Goal: Task Accomplishment & Management: Use online tool/utility

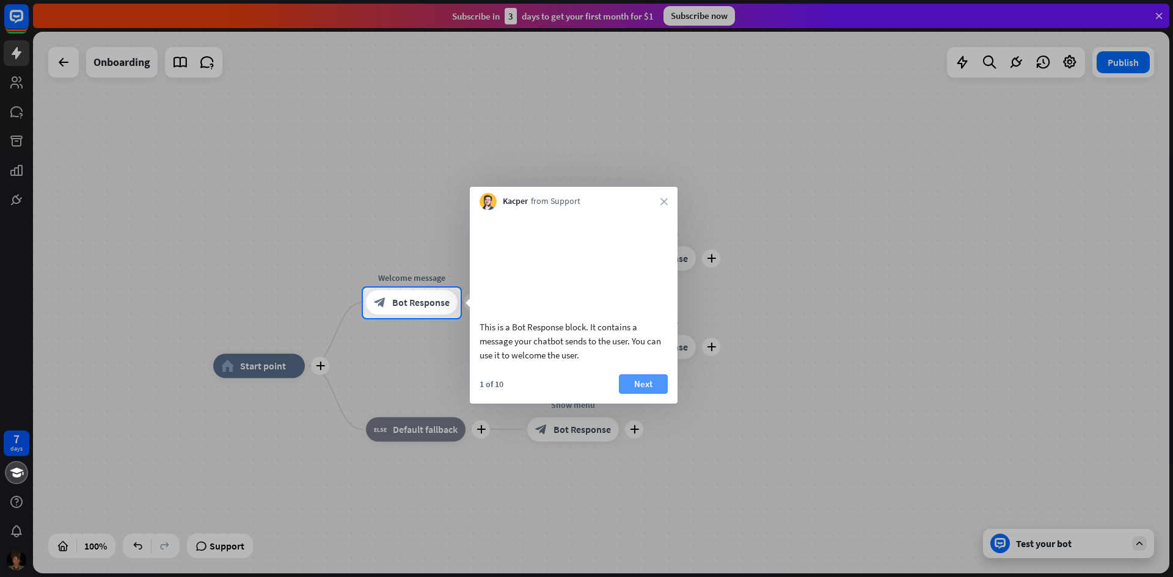
click at [635, 392] on button "Next" at bounding box center [643, 385] width 49 height 20
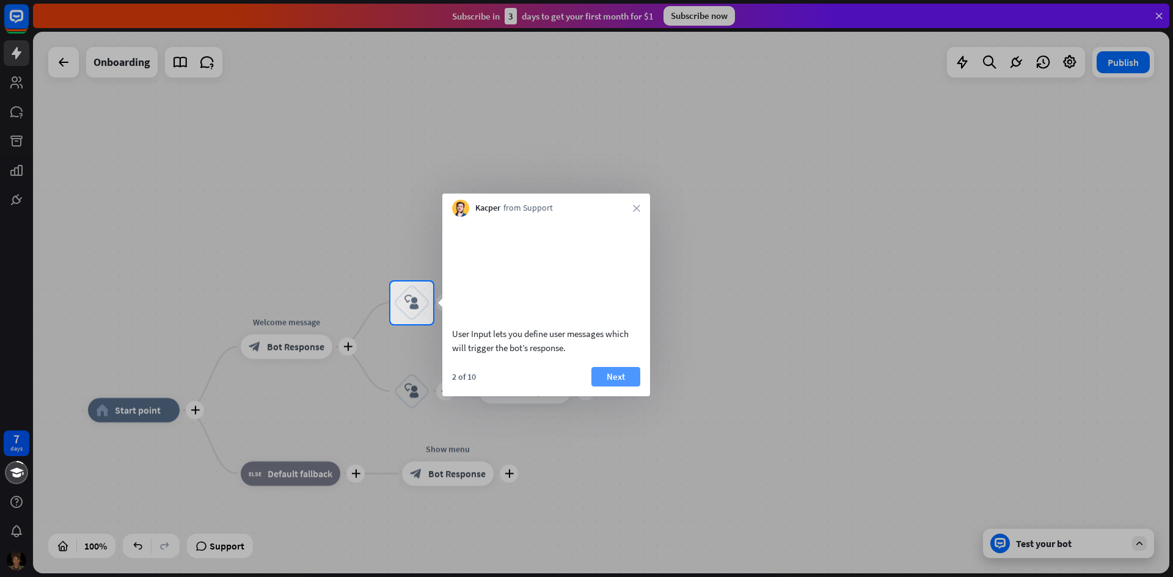
click at [616, 387] on button "Next" at bounding box center [616, 377] width 49 height 20
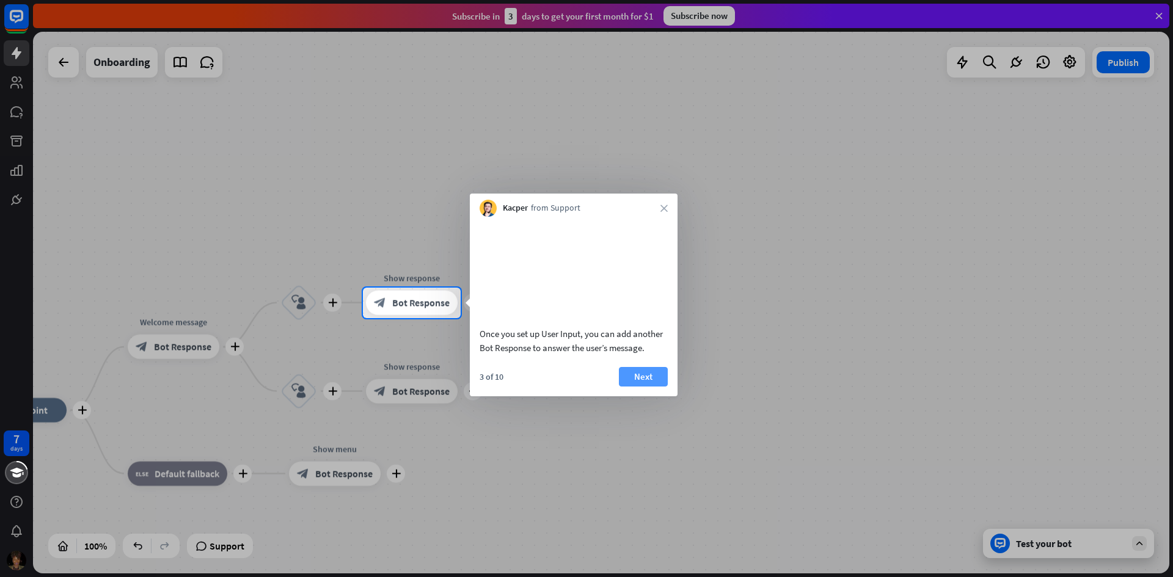
click at [646, 387] on button "Next" at bounding box center [643, 377] width 49 height 20
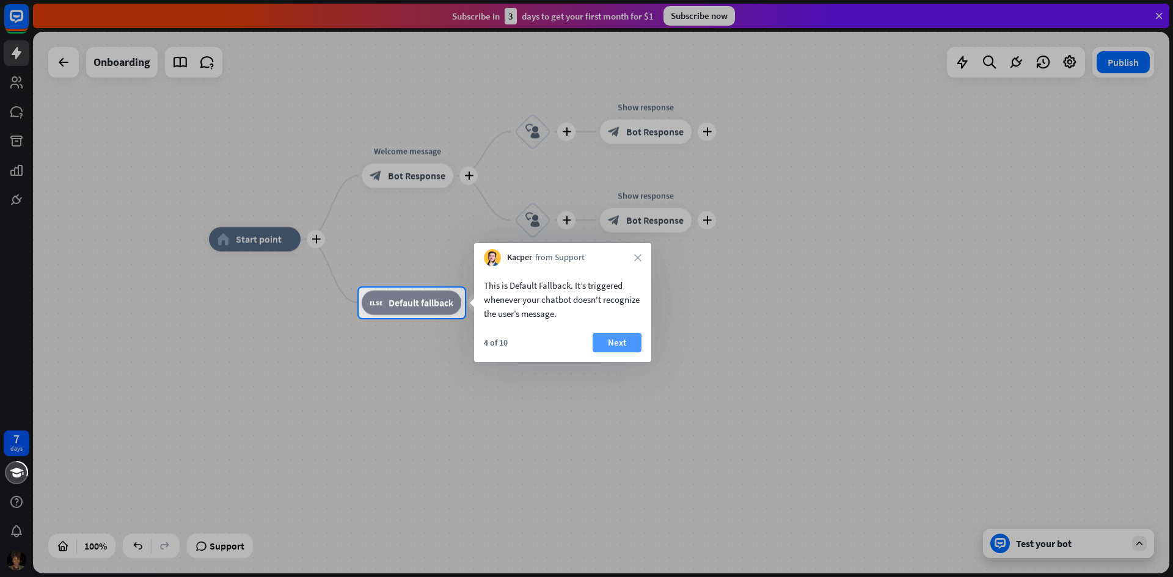
click at [621, 348] on button "Next" at bounding box center [617, 343] width 49 height 20
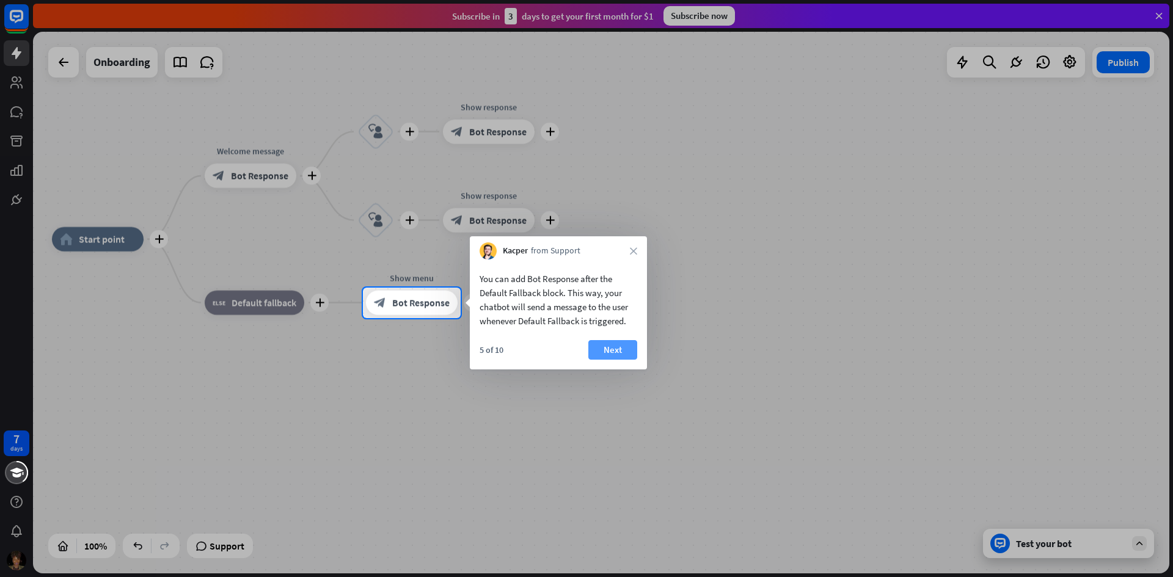
click at [609, 351] on button "Next" at bounding box center [612, 350] width 49 height 20
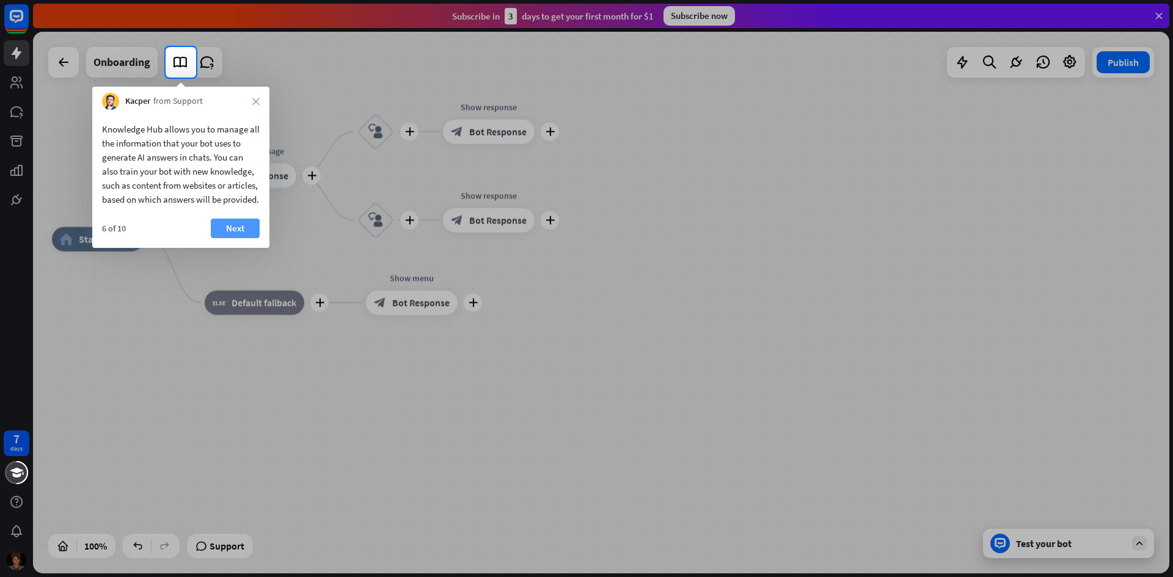
click at [243, 233] on button "Next" at bounding box center [235, 229] width 49 height 20
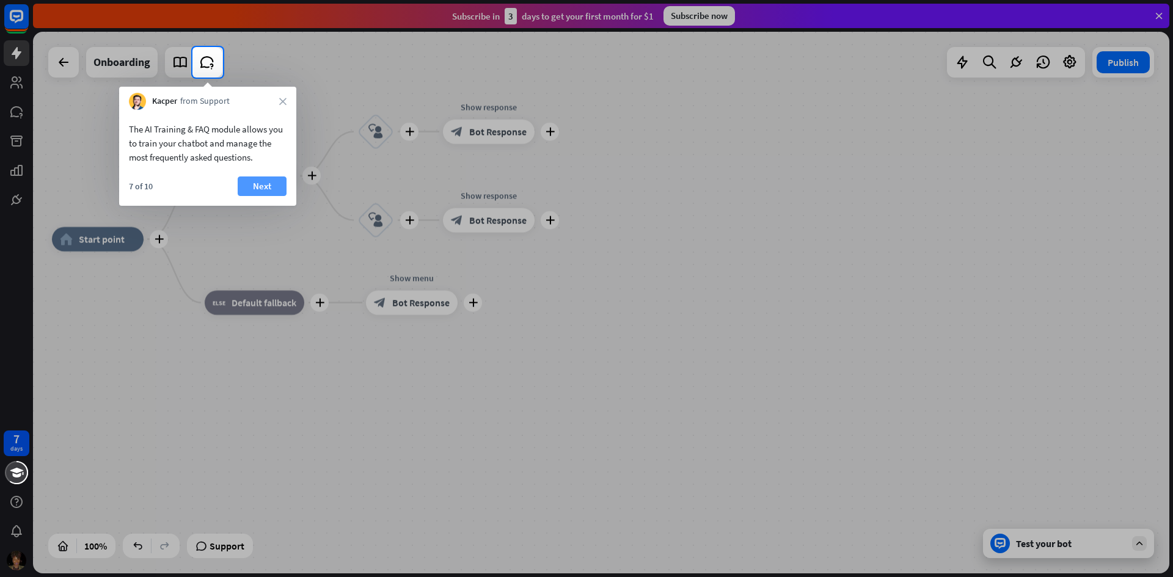
click at [268, 184] on button "Next" at bounding box center [262, 187] width 49 height 20
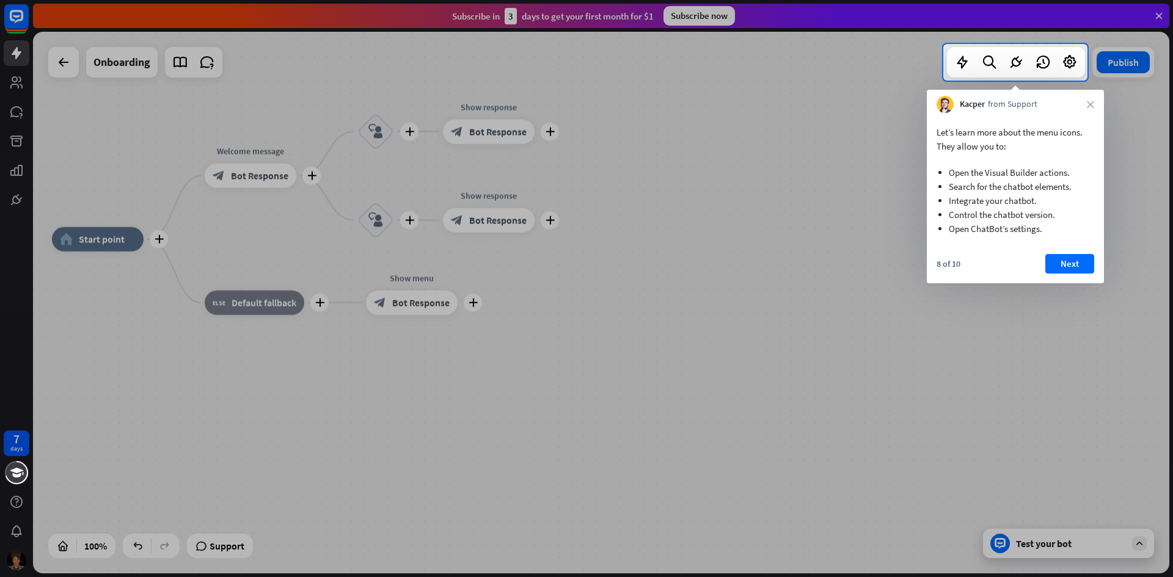
drag, startPoint x: 1067, startPoint y: 265, endPoint x: 902, endPoint y: 217, distance: 171.9
click at [1067, 264] on button "Next" at bounding box center [1070, 264] width 49 height 20
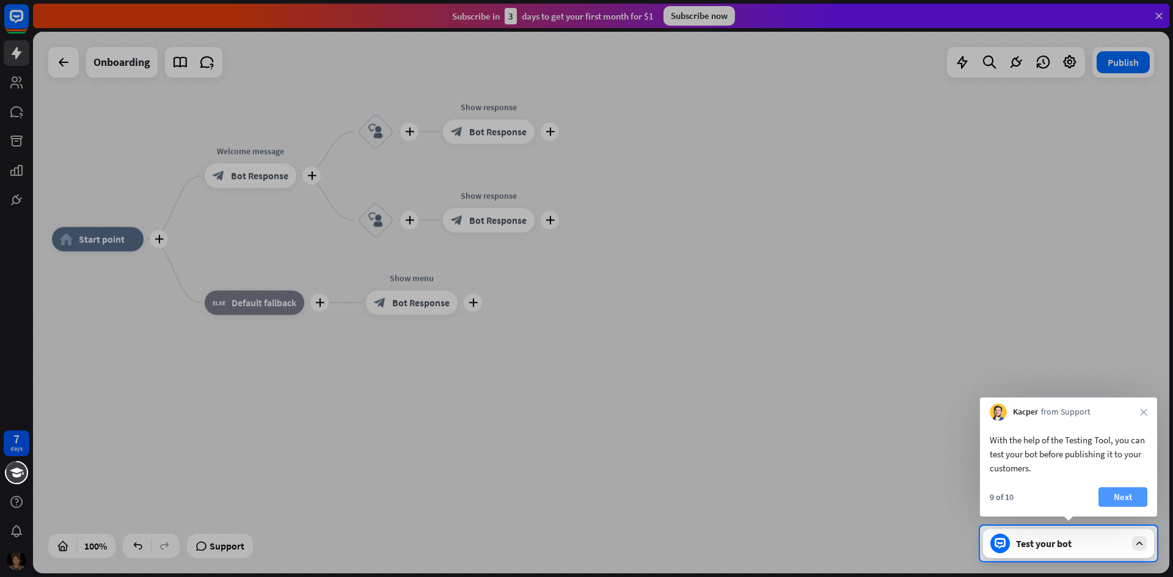
click at [1129, 491] on button "Next" at bounding box center [1123, 498] width 49 height 20
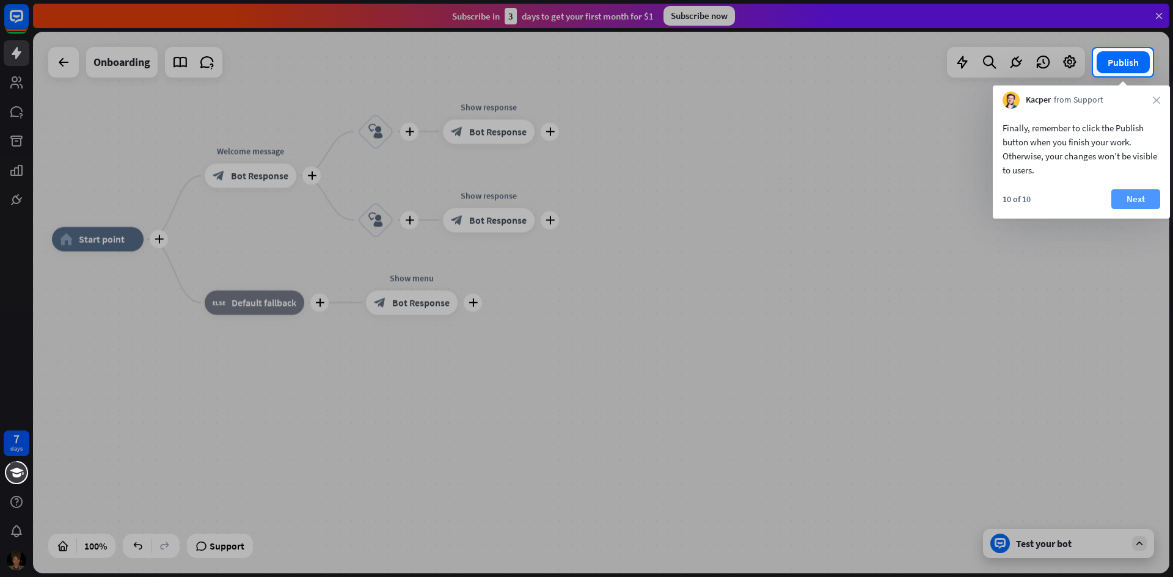
click at [1132, 197] on button "Next" at bounding box center [1136, 199] width 49 height 20
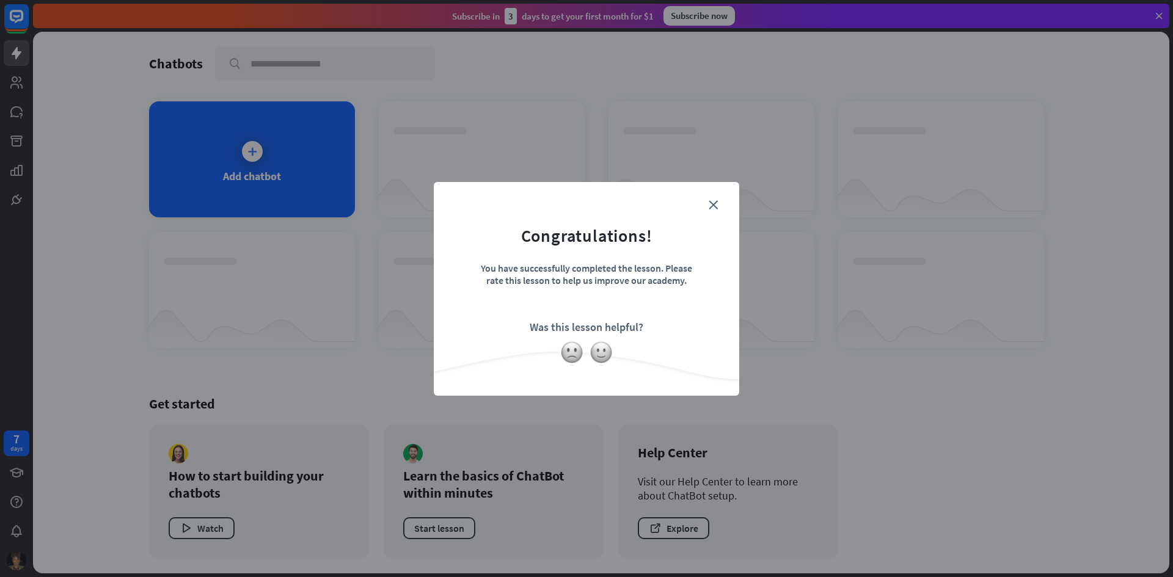
click at [718, 200] on form "Congratulations! You have successfully completed the lesson. Please rate this l…" at bounding box center [586, 270] width 275 height 146
click at [716, 203] on icon "close" at bounding box center [713, 204] width 9 height 9
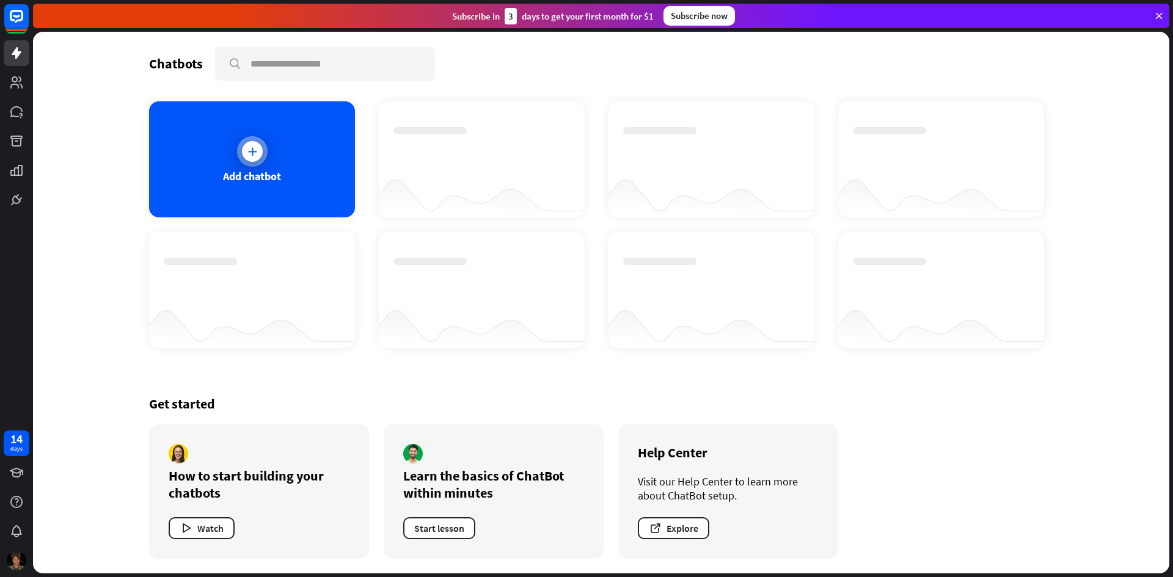
click at [260, 156] on div at bounding box center [252, 151] width 21 height 21
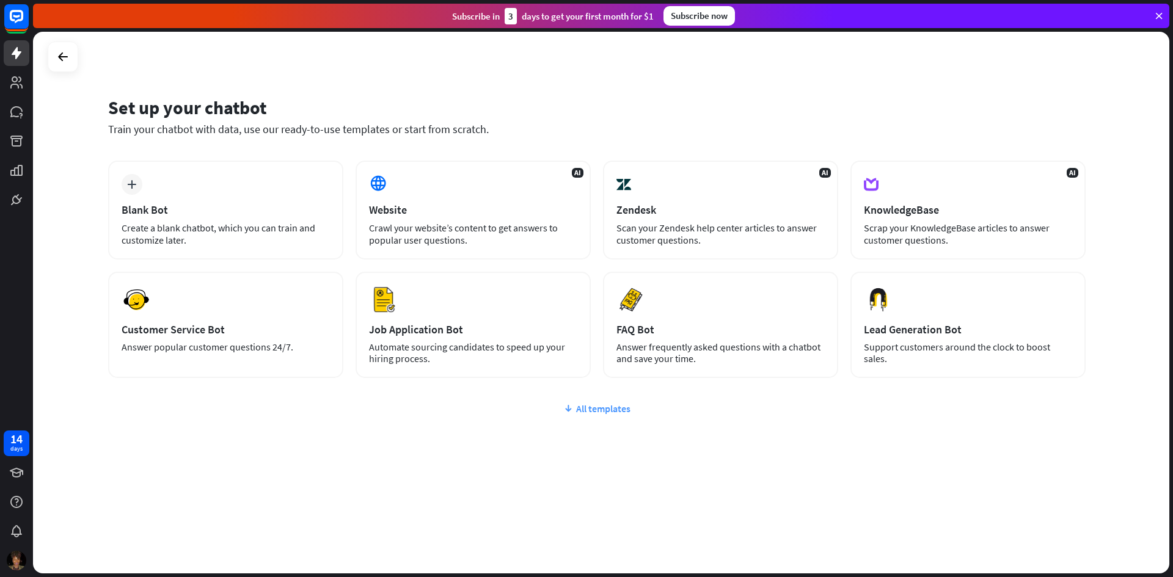
click at [608, 408] on div "All templates" at bounding box center [597, 409] width 978 height 12
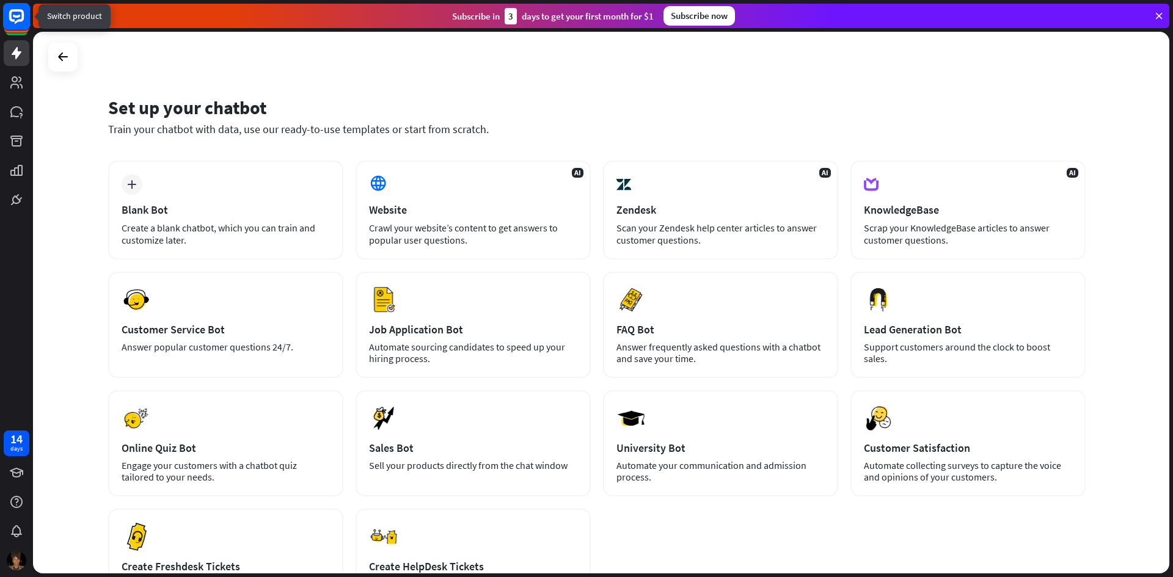
click at [17, 18] on rect at bounding box center [16, 16] width 27 height 27
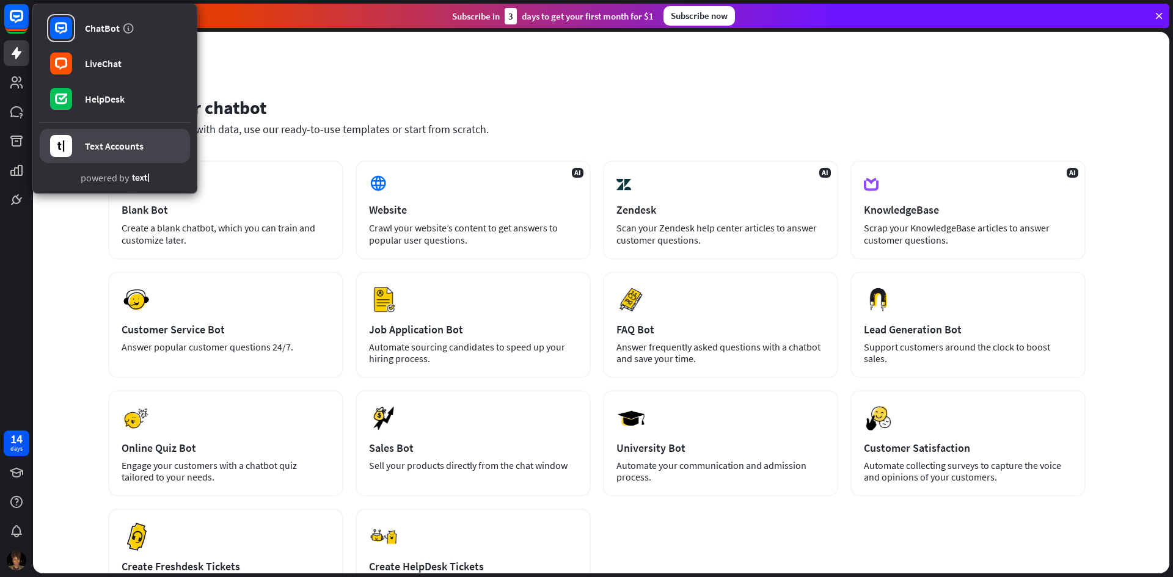
click at [97, 139] on link "Text Accounts" at bounding box center [115, 146] width 150 height 34
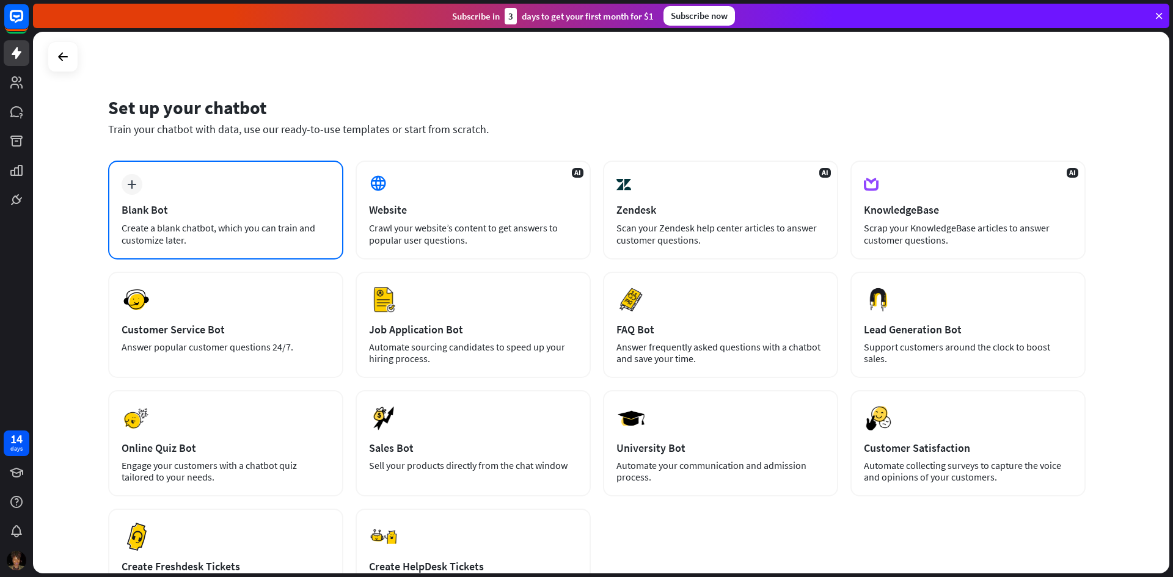
click at [208, 207] on div "Blank Bot" at bounding box center [226, 210] width 208 height 14
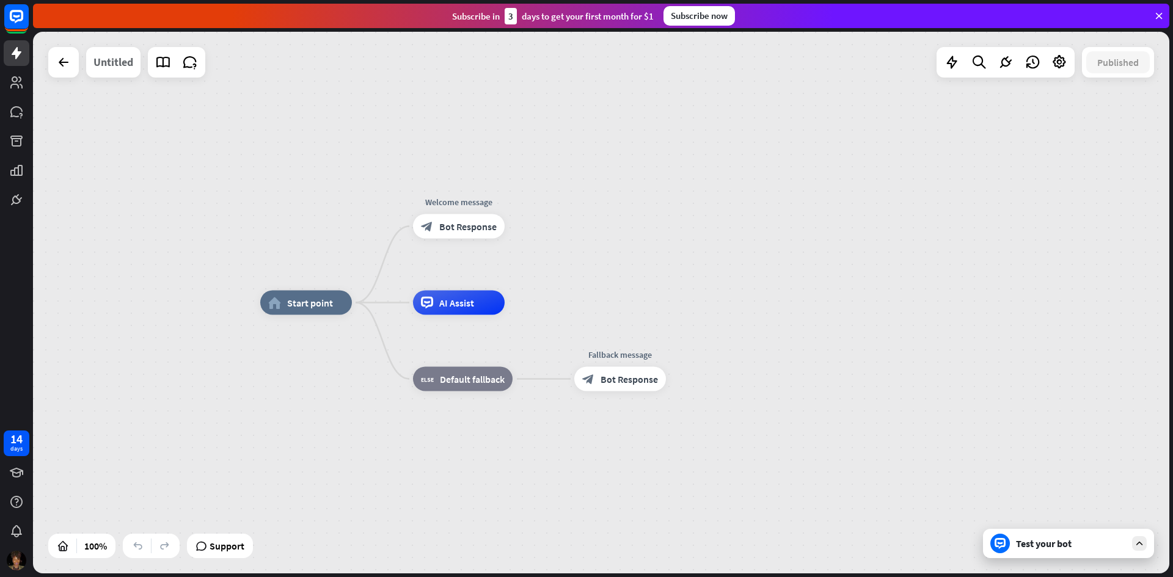
click at [111, 65] on div "Untitled" at bounding box center [113, 62] width 40 height 31
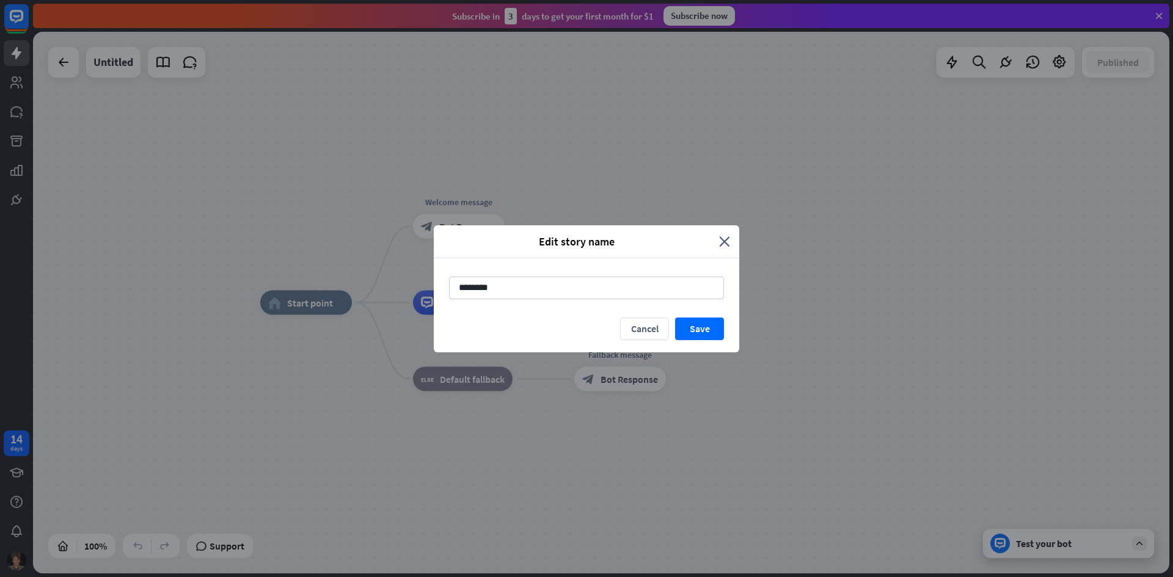
drag, startPoint x: 501, startPoint y: 290, endPoint x: 394, endPoint y: 272, distance: 108.5
click at [400, 282] on div "Edit story name close ******** Cancel Save" at bounding box center [586, 288] width 1173 height 577
type input "*********"
click at [697, 329] on button "Save" at bounding box center [699, 329] width 49 height 23
